Goal: Find specific page/section: Find specific page/section

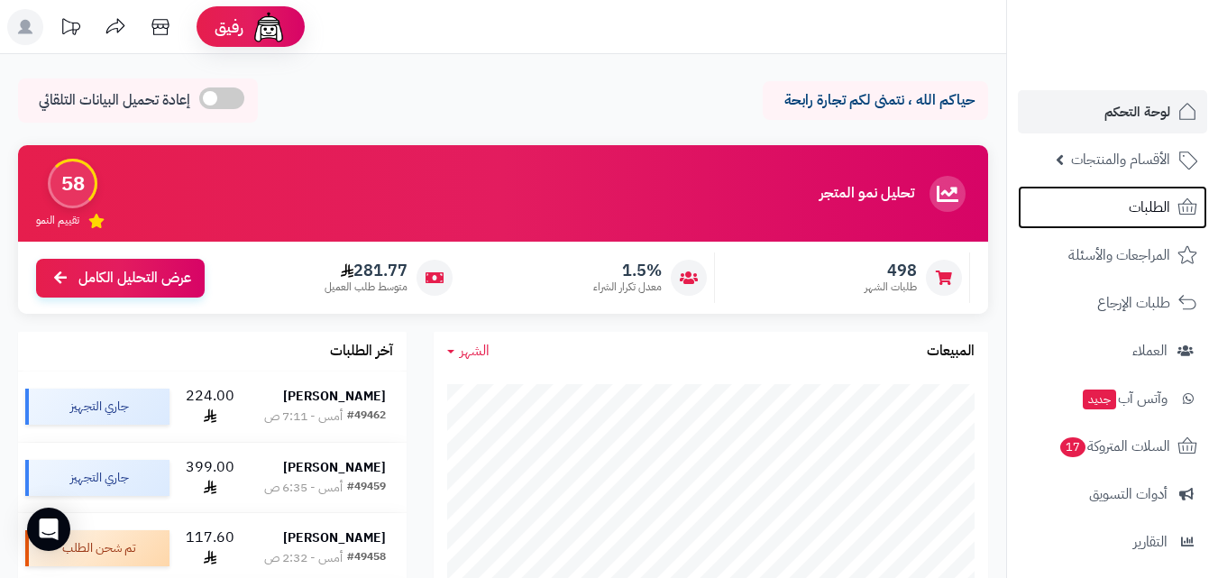
click at [1134, 214] on span "الطلبات" at bounding box center [1149, 207] width 41 height 25
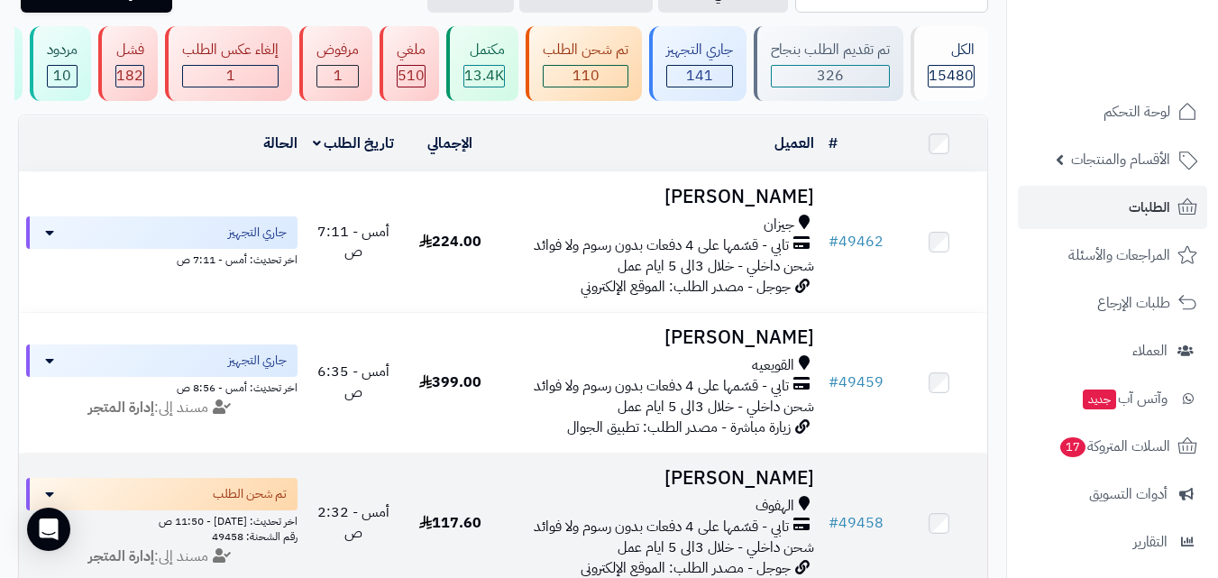
scroll to position [270, 0]
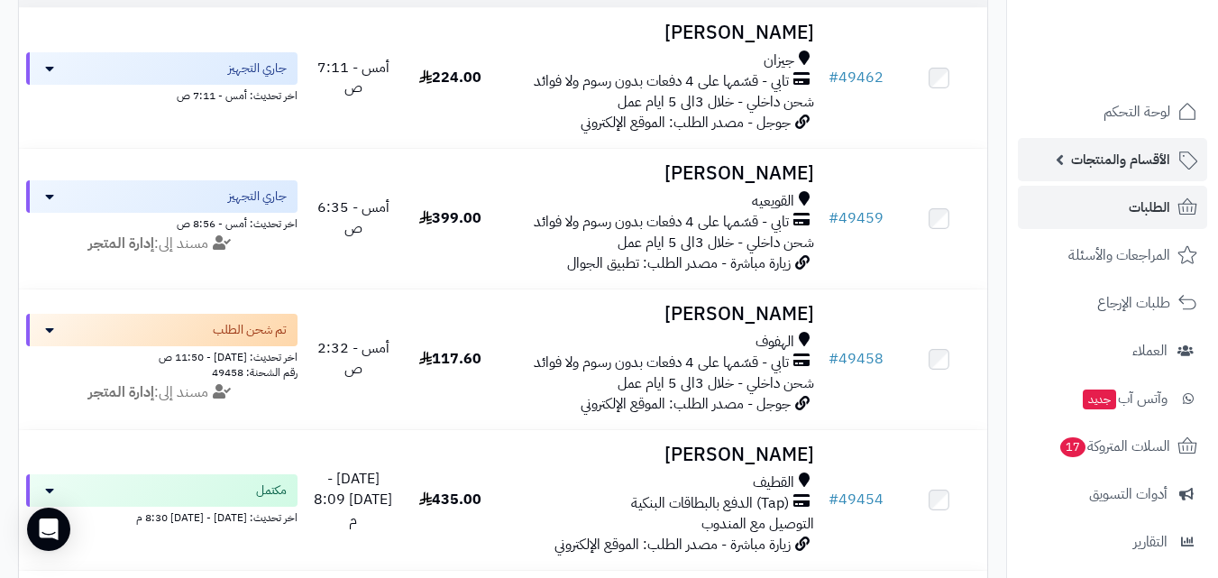
click at [1141, 169] on span "الأقسام والمنتجات" at bounding box center [1120, 159] width 99 height 25
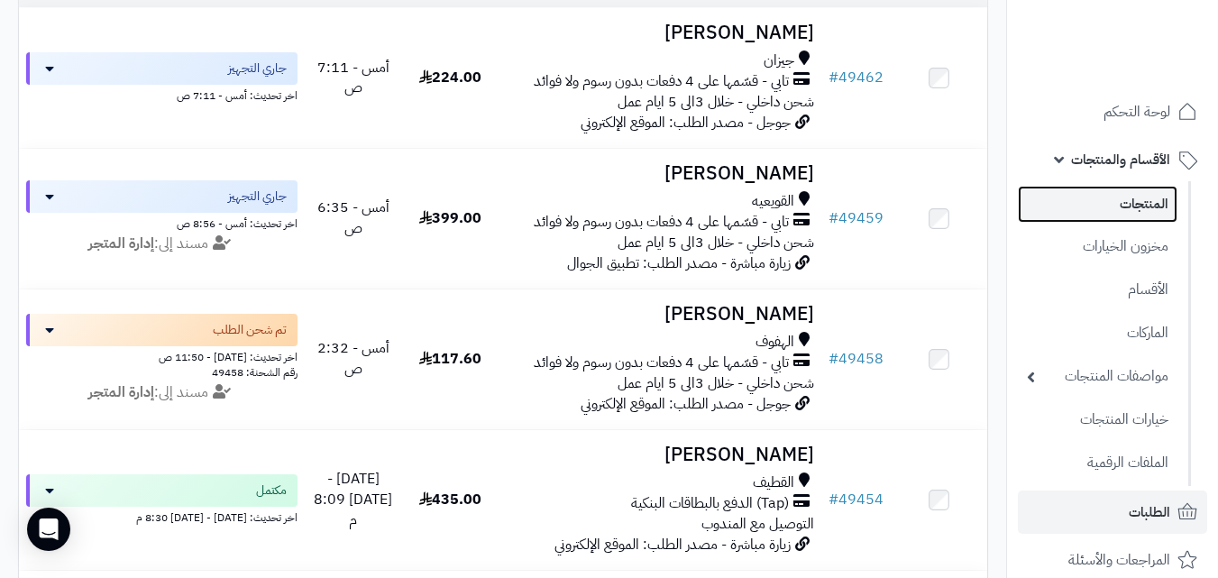
click at [1141, 209] on link "المنتجات" at bounding box center [1098, 204] width 160 height 37
